Goal: Go to known website: Access a specific website the user already knows

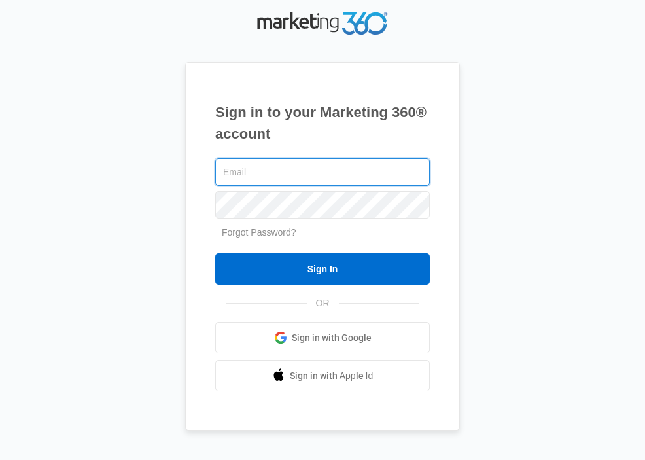
type input "[EMAIL_ADDRESS][DOMAIN_NAME]"
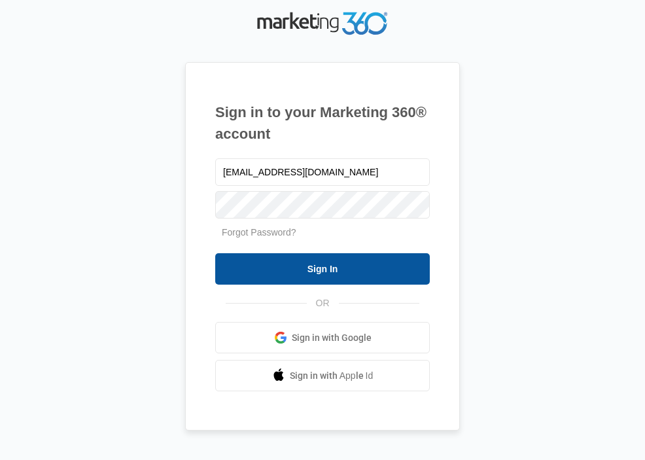
click at [330, 274] on input "Sign In" at bounding box center [322, 268] width 215 height 31
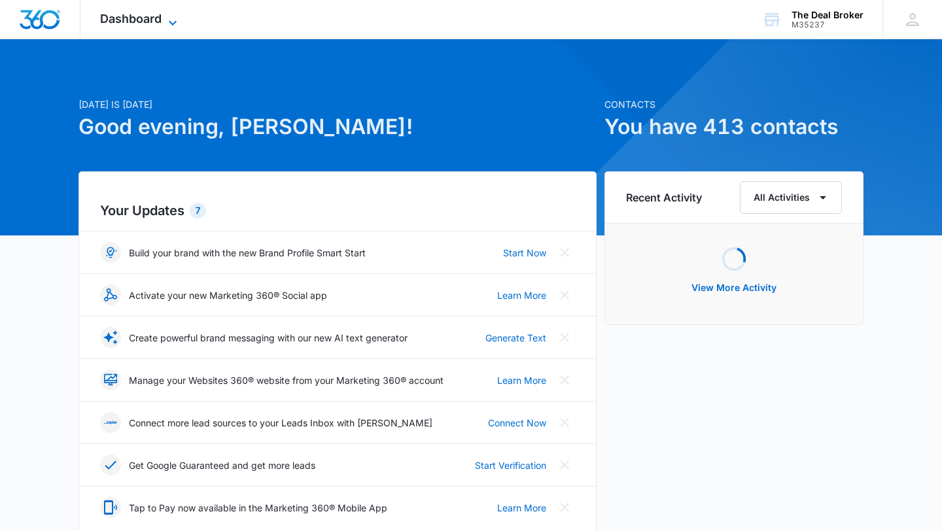
click at [175, 17] on icon at bounding box center [173, 23] width 16 height 16
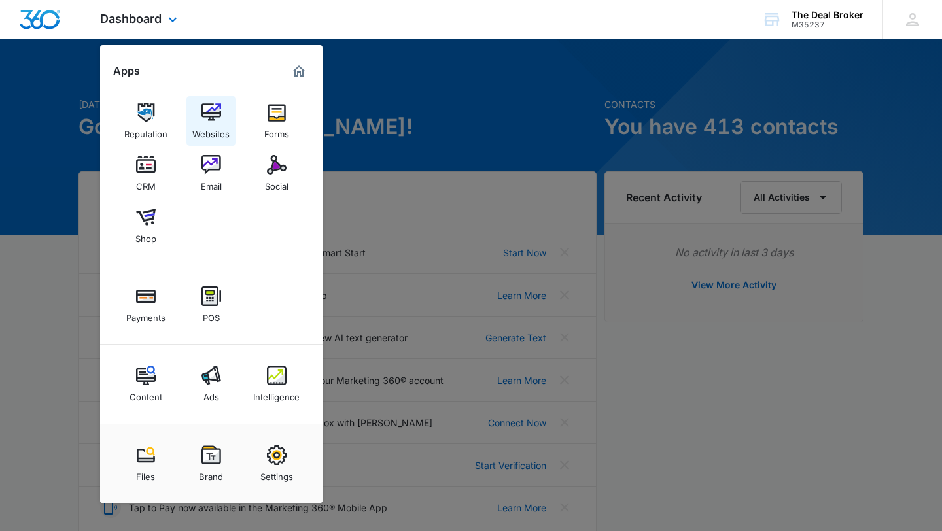
click at [216, 118] on img at bounding box center [211, 113] width 20 height 20
